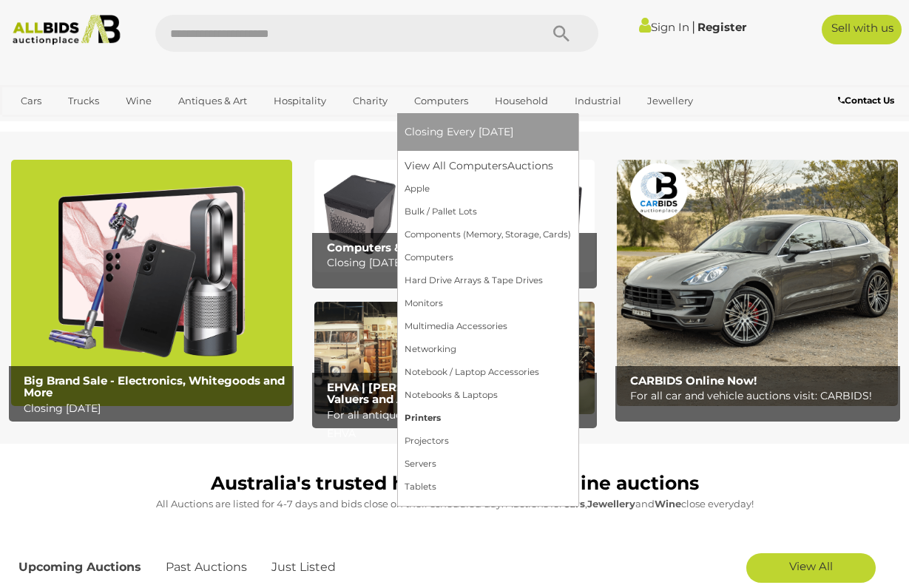
click at [426, 418] on link "Printers" at bounding box center [488, 418] width 166 height 23
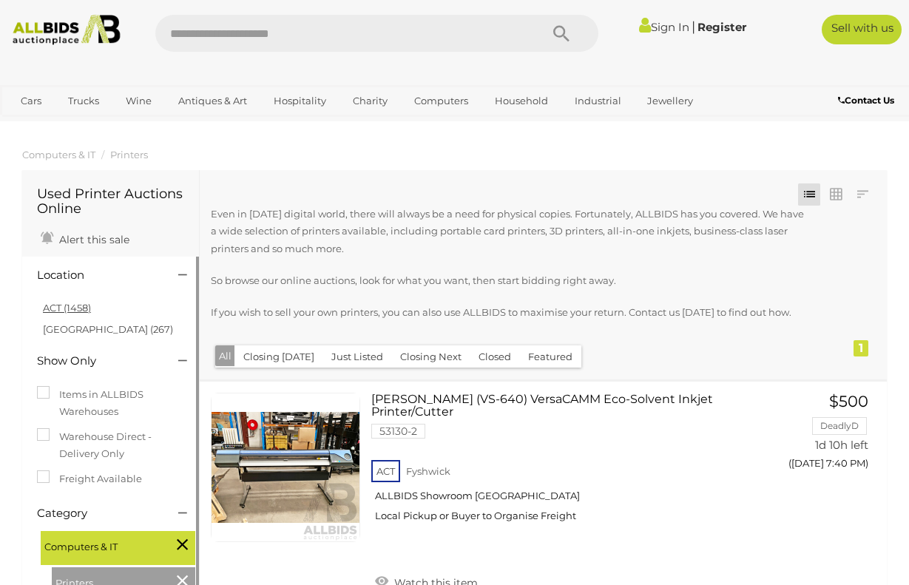
click at [77, 308] on link "ACT (1458)" at bounding box center [67, 308] width 48 height 12
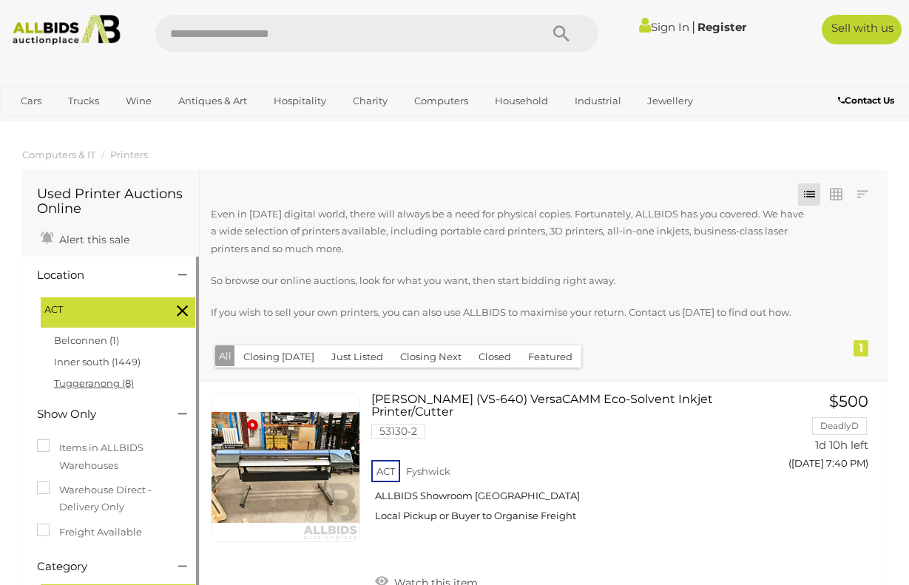
click at [93, 384] on link "Tuggeranong (8)" at bounding box center [94, 383] width 80 height 12
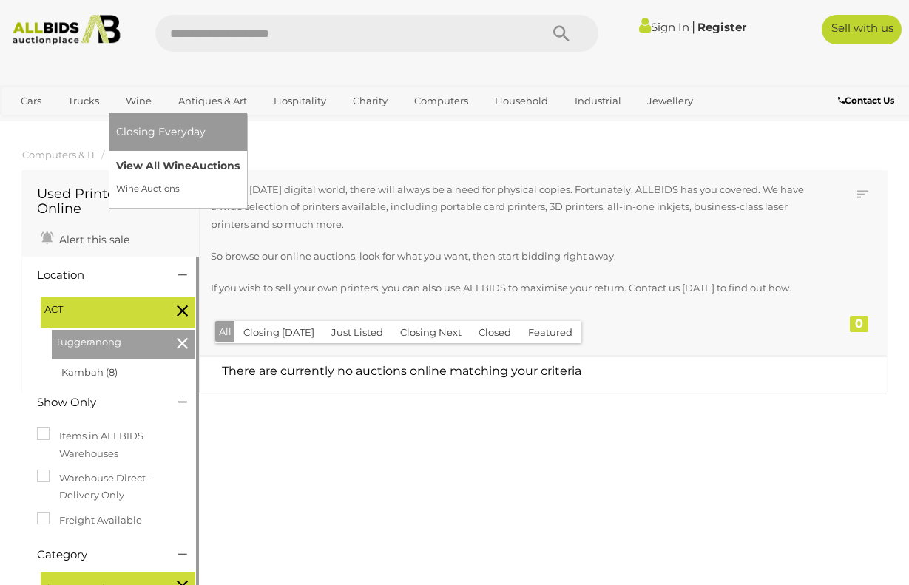
click at [185, 160] on link "View All Wine Auctions" at bounding box center [178, 166] width 124 height 23
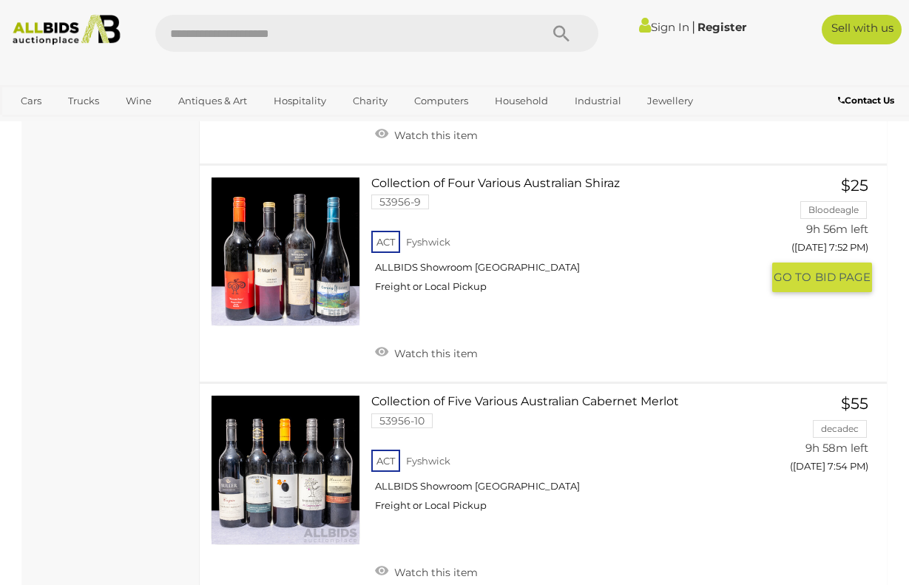
scroll to position [9172, 0]
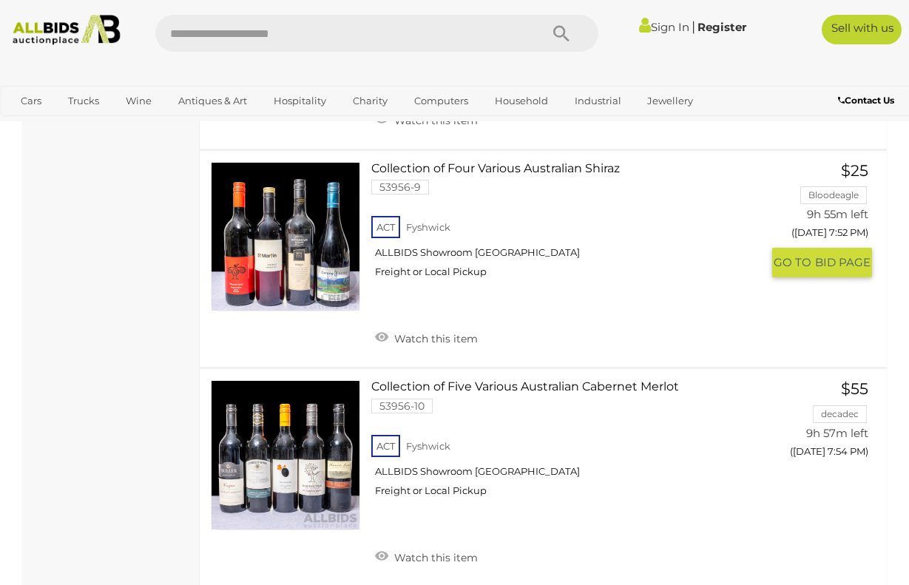
click at [507, 169] on link "Collection of Four Various Australian Shiraz 53956-9 ACT Fyshwick ALLBIDS Showr…" at bounding box center [571, 226] width 379 height 128
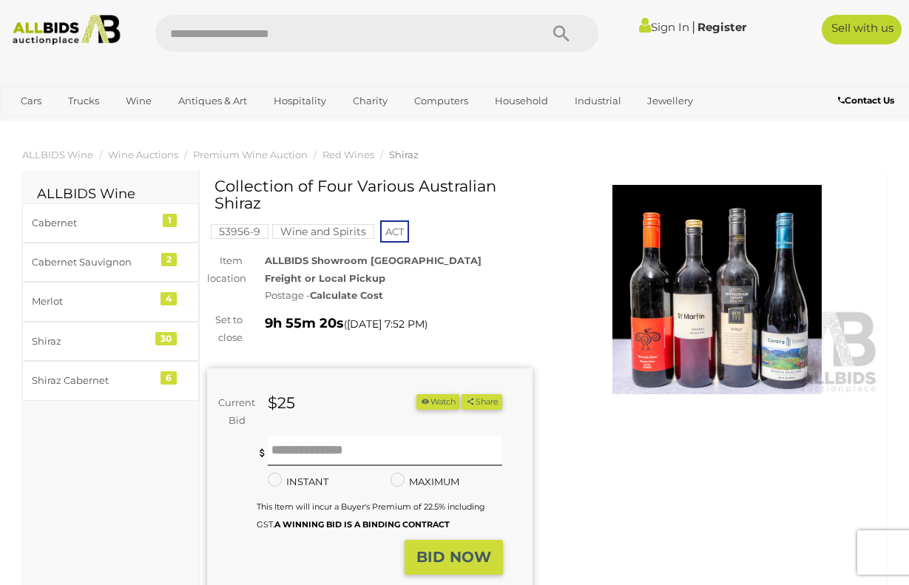
click at [714, 265] on img at bounding box center [717, 289] width 325 height 209
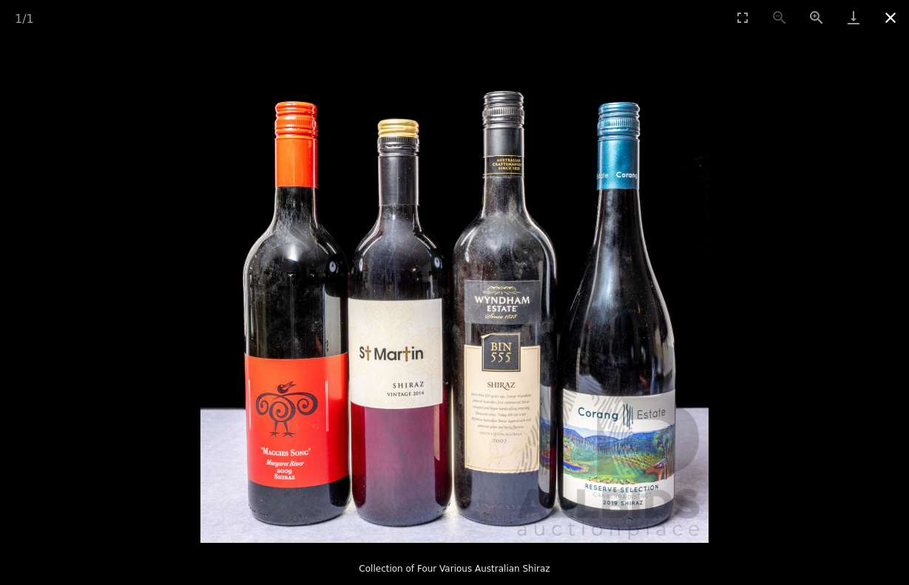
click at [889, 16] on button "Close gallery" at bounding box center [890, 17] width 37 height 35
